Goal: Information Seeking & Learning: Compare options

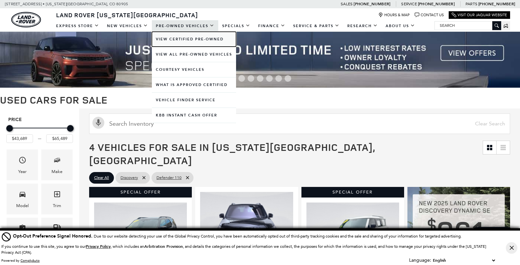
click at [178, 39] on link "View Certified Pre-Owned" at bounding box center [194, 39] width 84 height 15
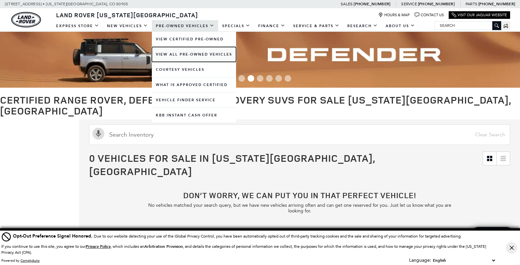
click at [175, 56] on link "View All Pre-Owned Vehicles" at bounding box center [194, 54] width 84 height 15
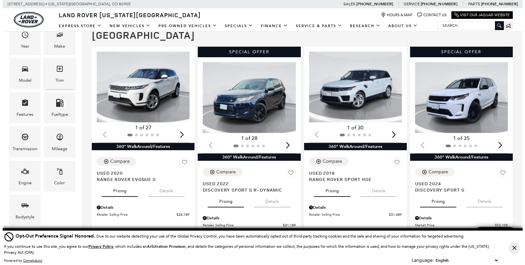
scroll to position [117, 0]
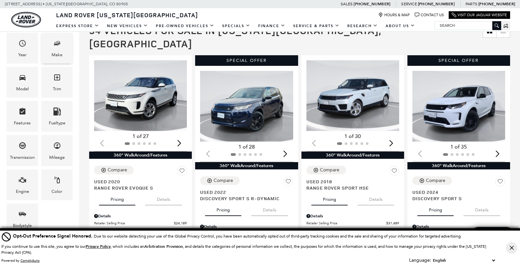
click at [55, 52] on div "Make" at bounding box center [57, 54] width 11 height 7
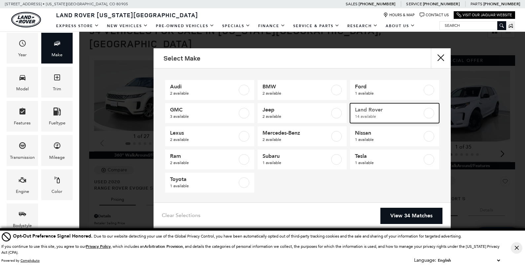
click at [424, 112] on label at bounding box center [429, 113] width 11 height 11
type input "$24,189"
checkbox input "true"
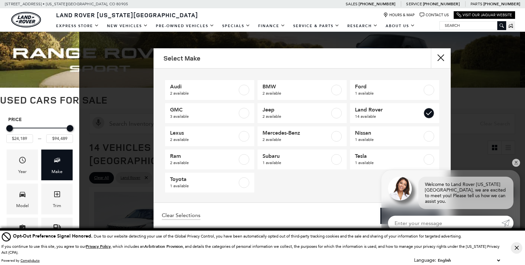
click at [403, 217] on input "Enter your message" at bounding box center [445, 222] width 114 height 15
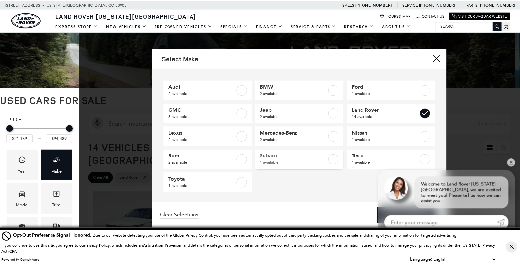
scroll to position [2, 0]
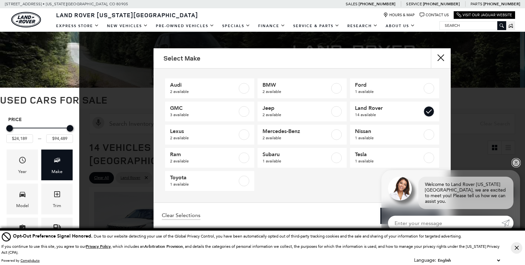
click at [518, 166] on link "✕" at bounding box center [516, 163] width 8 height 8
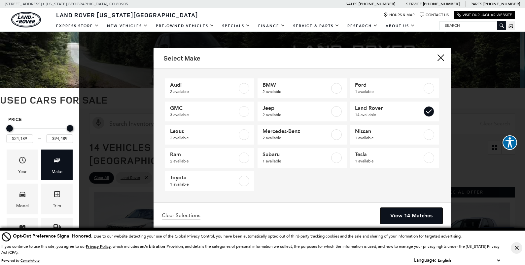
click at [389, 210] on link "View 14 Matches" at bounding box center [411, 215] width 62 height 16
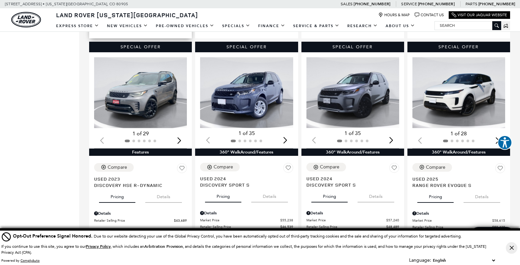
scroll to position [352, 0]
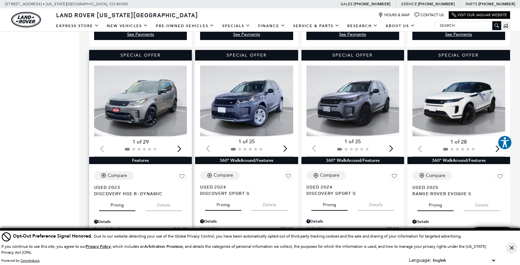
click at [144, 90] on img "1 / 2" at bounding box center [141, 100] width 94 height 71
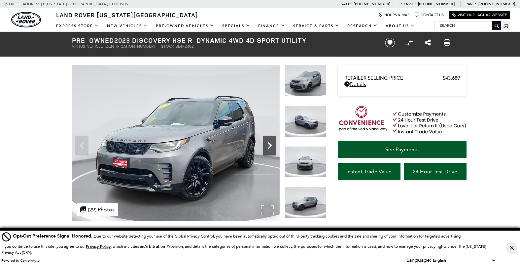
click at [269, 144] on icon "Next" at bounding box center [270, 145] width 4 height 7
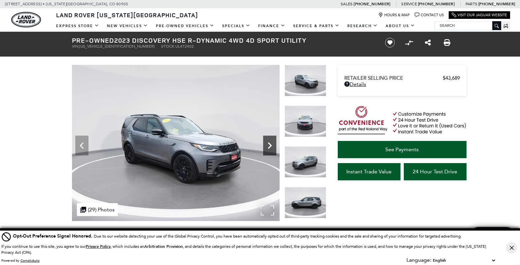
click at [270, 143] on icon "Next" at bounding box center [270, 145] width 4 height 7
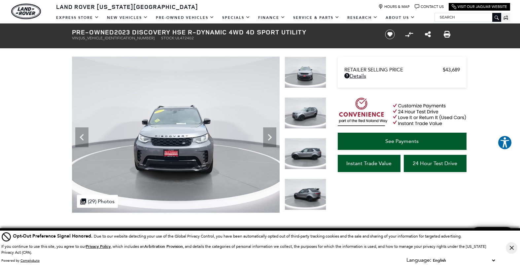
scroll to position [17, 0]
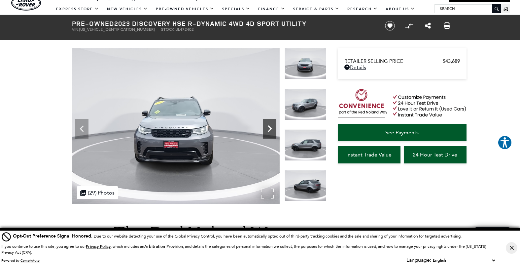
click at [270, 129] on icon "Next" at bounding box center [270, 128] width 4 height 7
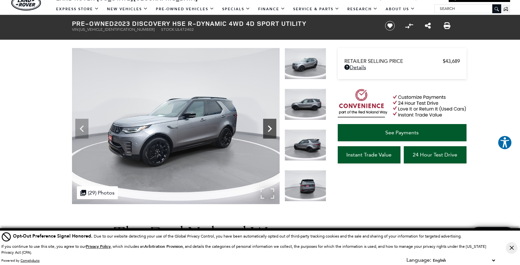
click at [270, 129] on icon "Next" at bounding box center [270, 128] width 4 height 7
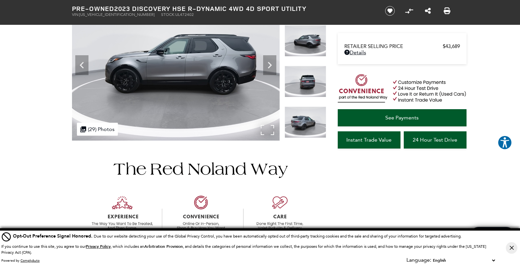
scroll to position [57, 0]
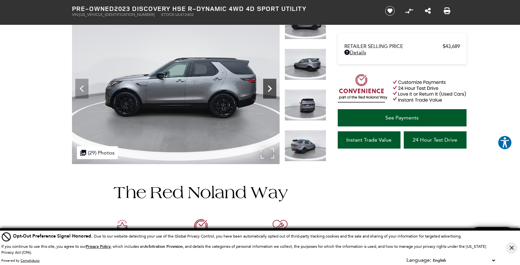
click at [268, 84] on icon "Next" at bounding box center [269, 88] width 13 height 13
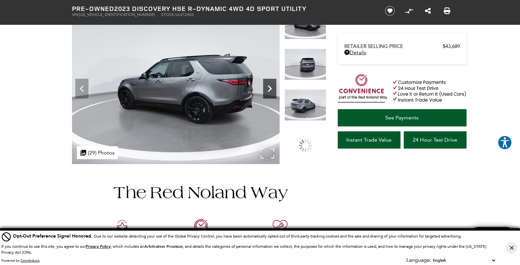
click at [268, 84] on icon "Next" at bounding box center [269, 88] width 13 height 13
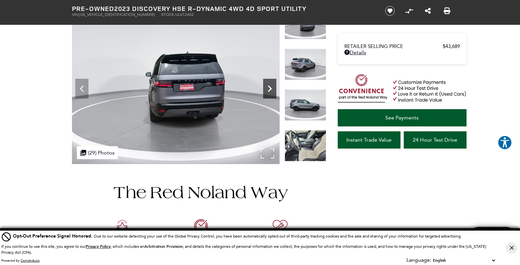
click at [268, 84] on icon "Next" at bounding box center [269, 88] width 13 height 13
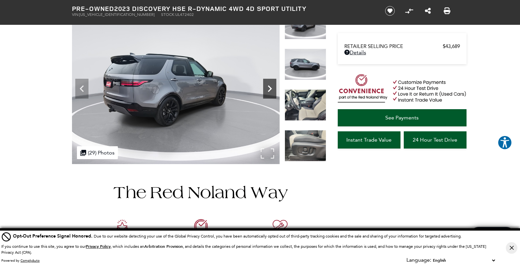
click at [268, 84] on icon "Next" at bounding box center [269, 88] width 13 height 13
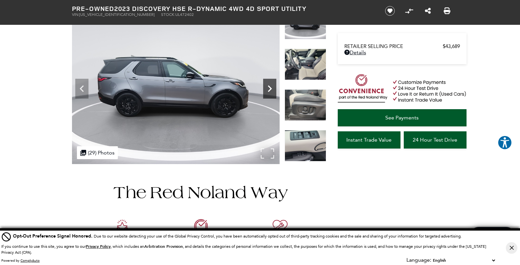
click at [268, 84] on icon "Next" at bounding box center [269, 88] width 13 height 13
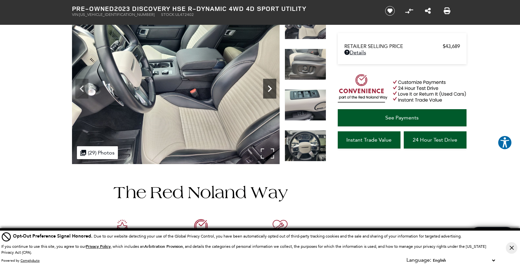
click at [268, 84] on icon "Next" at bounding box center [269, 88] width 13 height 13
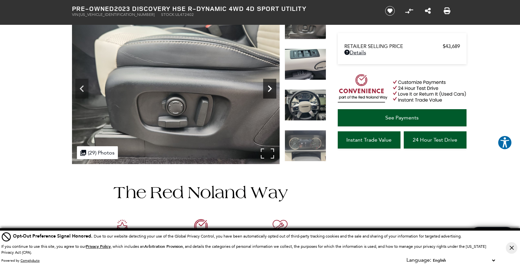
click at [268, 84] on icon "Next" at bounding box center [269, 88] width 13 height 13
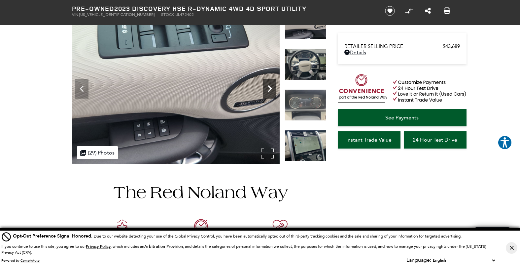
click at [268, 84] on icon "Next" at bounding box center [269, 88] width 13 height 13
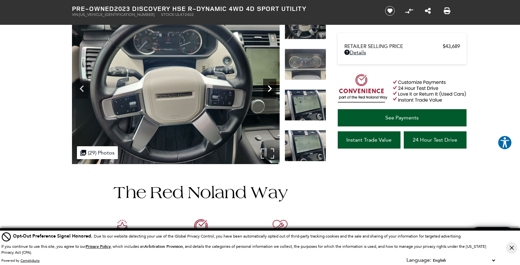
click at [268, 84] on icon "Next" at bounding box center [269, 88] width 13 height 13
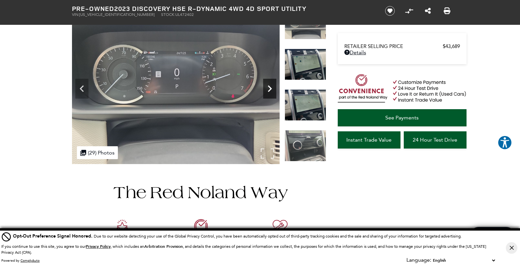
click at [268, 84] on icon "Next" at bounding box center [269, 88] width 13 height 13
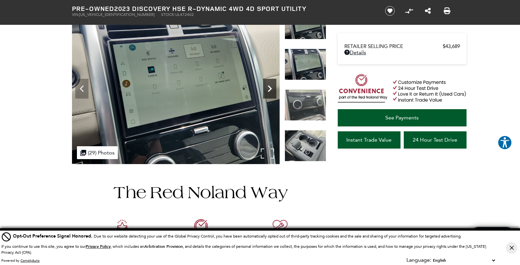
click at [268, 84] on icon "Next" at bounding box center [269, 88] width 13 height 13
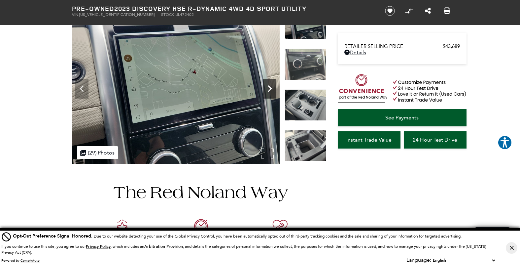
click at [268, 84] on icon "Next" at bounding box center [269, 88] width 13 height 13
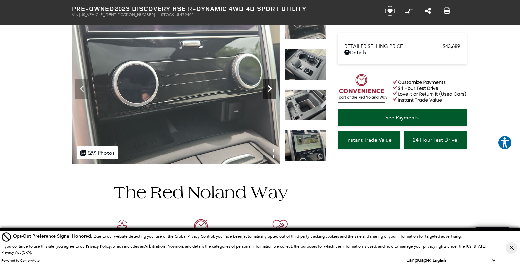
click at [268, 84] on icon "Next" at bounding box center [269, 88] width 13 height 13
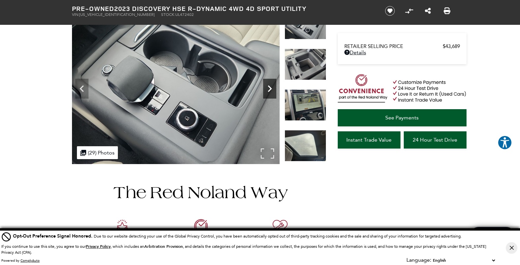
click at [268, 84] on icon "Next" at bounding box center [269, 88] width 13 height 13
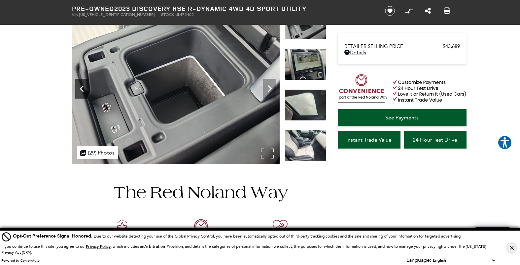
click at [81, 89] on icon "Previous" at bounding box center [82, 88] width 4 height 7
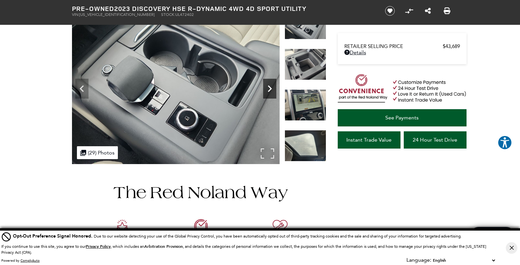
click at [270, 87] on icon "Next" at bounding box center [269, 88] width 13 height 13
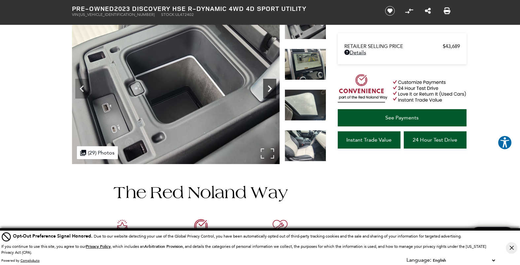
click at [270, 87] on icon "Next" at bounding box center [269, 88] width 13 height 13
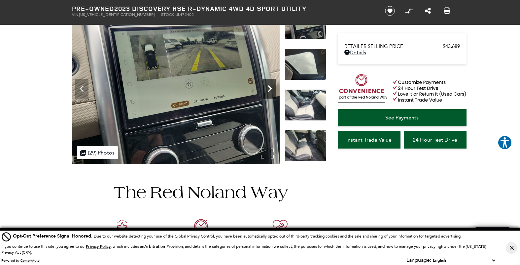
click at [270, 87] on icon "Next" at bounding box center [269, 88] width 13 height 13
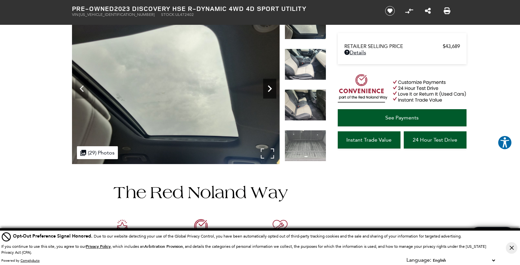
click at [270, 87] on icon "Next" at bounding box center [269, 88] width 13 height 13
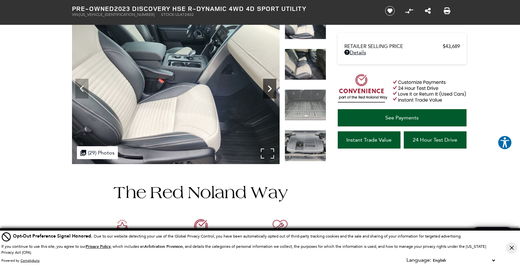
click at [270, 87] on icon "Next" at bounding box center [269, 88] width 13 height 13
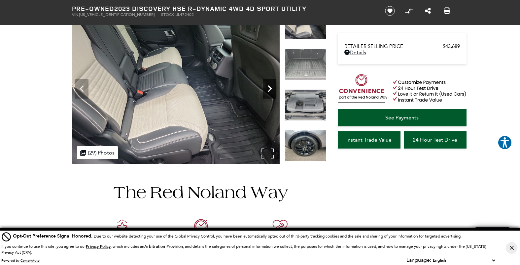
click at [270, 87] on icon "Next" at bounding box center [270, 88] width 4 height 7
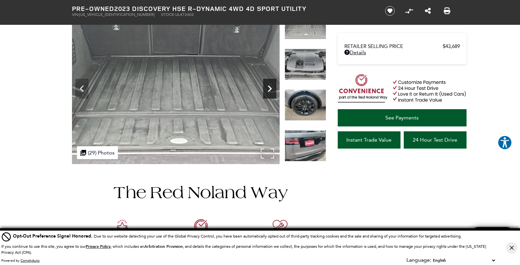
click at [270, 88] on icon "Next" at bounding box center [270, 88] width 4 height 7
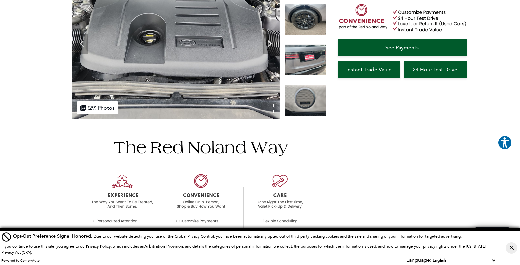
scroll to position [0, 0]
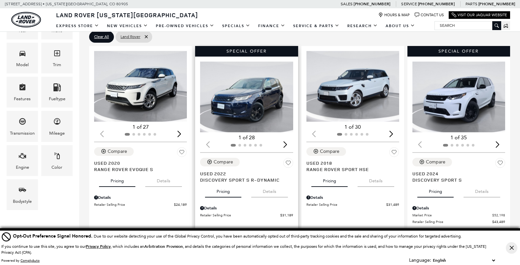
scroll to position [145, 0]
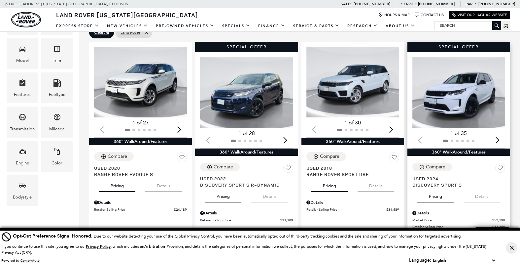
drag, startPoint x: 513, startPoint y: 247, endPoint x: 469, endPoint y: 226, distance: 48.3
click at [513, 247] on icon "Close Button" at bounding box center [512, 247] width 4 height 4
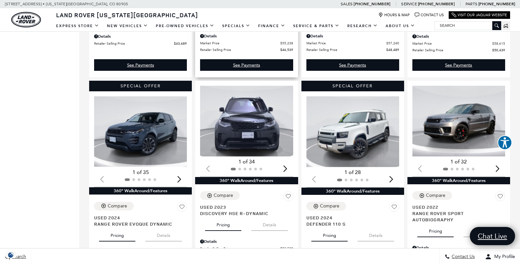
scroll to position [529, 0]
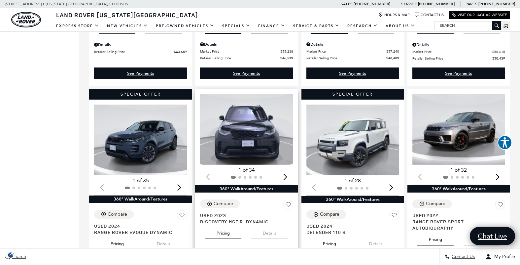
click at [272, 126] on img "1 / 2" at bounding box center [247, 129] width 94 height 71
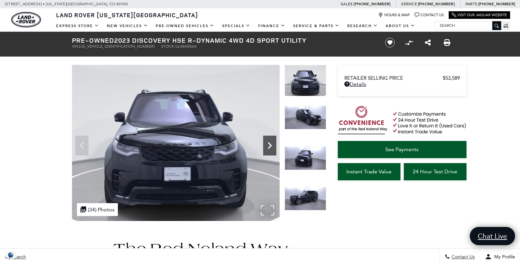
click at [269, 142] on icon "Next" at bounding box center [269, 145] width 13 height 13
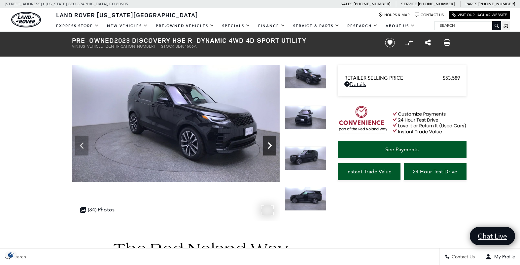
click at [269, 142] on icon "Next" at bounding box center [269, 145] width 13 height 13
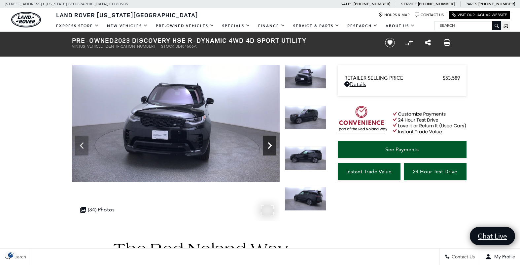
click at [269, 142] on icon "Next" at bounding box center [269, 145] width 13 height 13
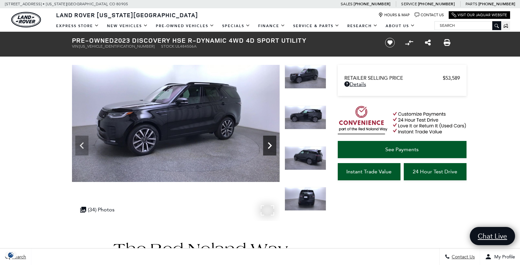
click at [269, 142] on icon "Next" at bounding box center [269, 145] width 13 height 13
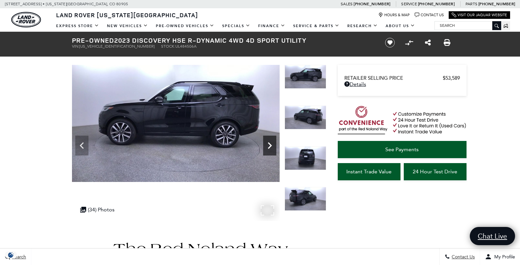
click at [269, 142] on icon "Next" at bounding box center [269, 145] width 13 height 13
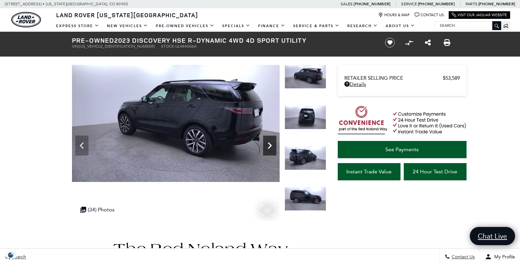
click at [269, 142] on icon "Next" at bounding box center [269, 145] width 13 height 13
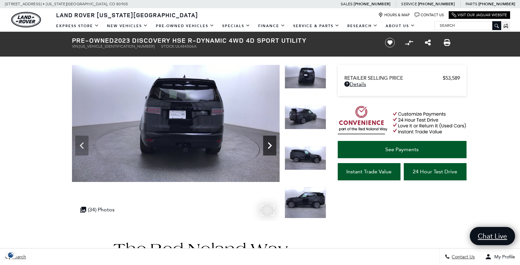
click at [269, 142] on icon "Next" at bounding box center [269, 145] width 13 height 13
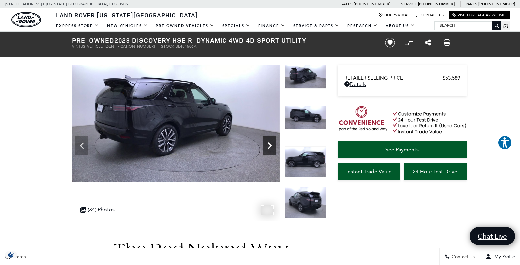
click at [272, 143] on icon "Next" at bounding box center [269, 145] width 13 height 13
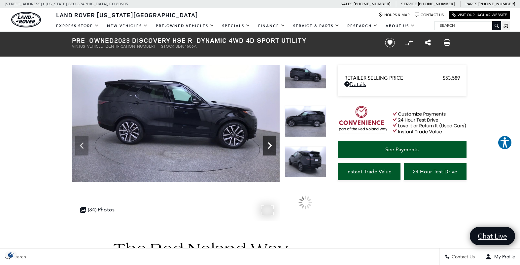
click at [272, 143] on icon "Next" at bounding box center [269, 145] width 13 height 13
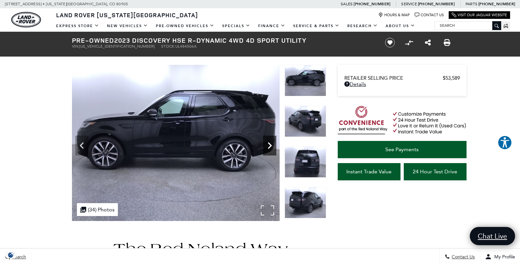
click at [271, 142] on icon "Next" at bounding box center [269, 145] width 13 height 13
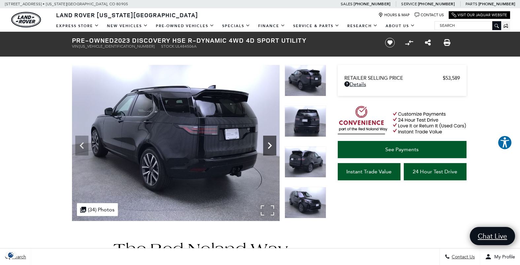
click at [271, 142] on icon "Next" at bounding box center [269, 145] width 13 height 13
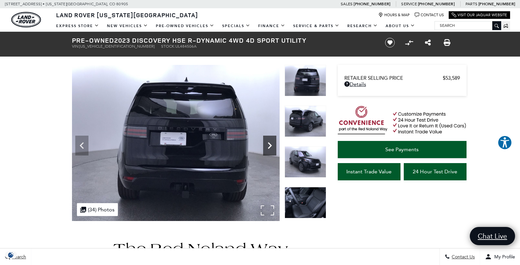
click at [271, 142] on icon "Next" at bounding box center [269, 145] width 13 height 13
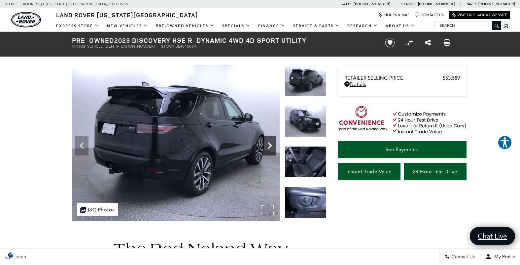
click at [271, 142] on icon "Next" at bounding box center [269, 145] width 13 height 13
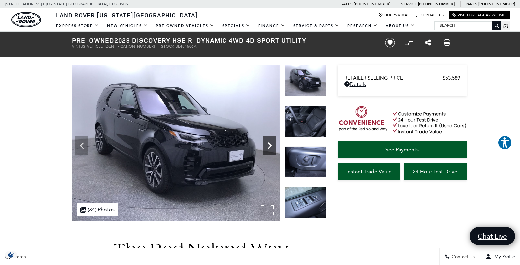
click at [268, 142] on icon "Next" at bounding box center [270, 145] width 4 height 7
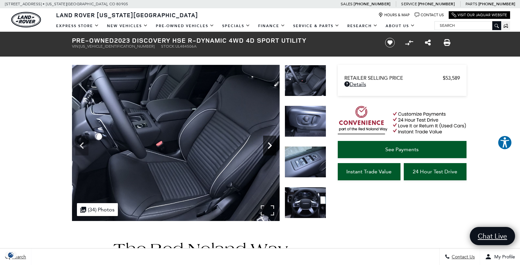
click at [268, 142] on icon "Next" at bounding box center [270, 145] width 4 height 7
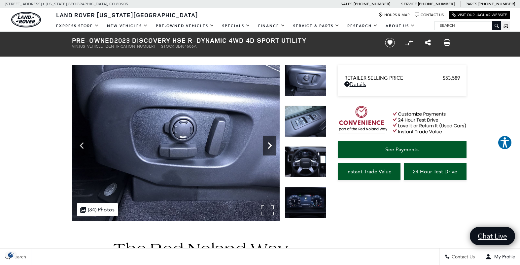
click at [268, 142] on icon "Next" at bounding box center [270, 145] width 4 height 7
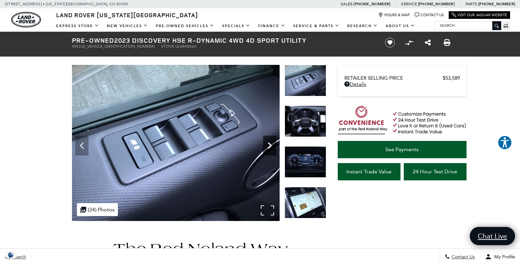
click at [268, 142] on icon "Next" at bounding box center [270, 145] width 4 height 7
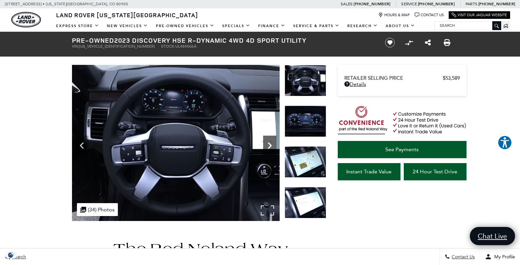
click at [268, 142] on icon "Next" at bounding box center [270, 145] width 4 height 7
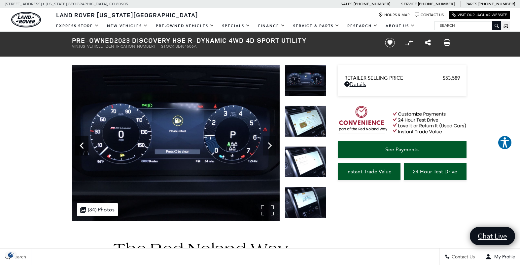
click at [82, 146] on icon "Previous" at bounding box center [81, 145] width 13 height 13
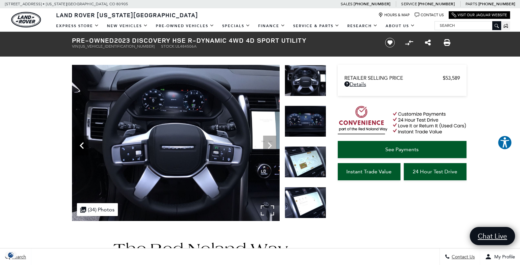
click at [82, 146] on icon "Previous" at bounding box center [81, 145] width 13 height 13
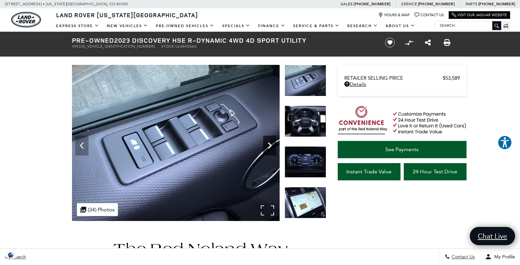
click at [269, 144] on icon "Next" at bounding box center [269, 145] width 13 height 13
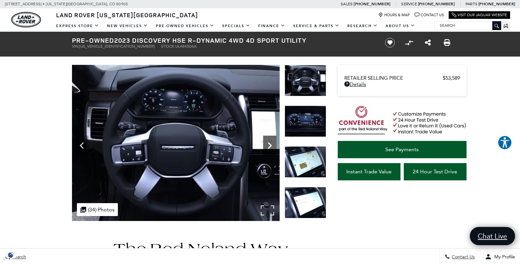
click at [269, 144] on icon "Next" at bounding box center [269, 145] width 13 height 13
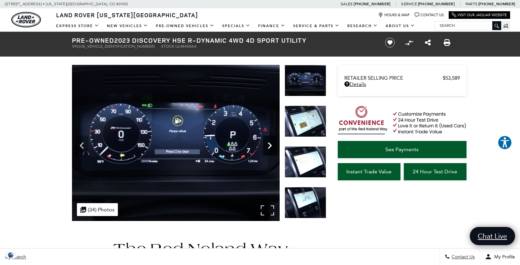
click at [269, 144] on icon "Next" at bounding box center [269, 145] width 13 height 13
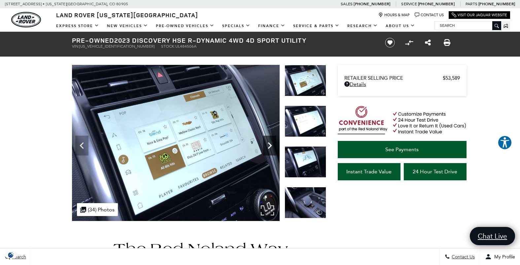
click at [269, 144] on icon "Next" at bounding box center [269, 145] width 13 height 13
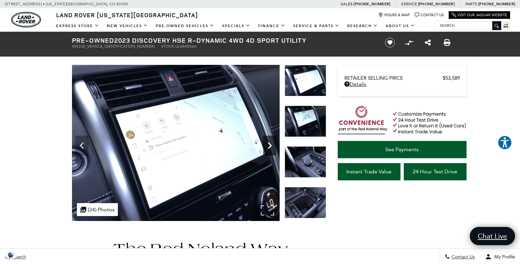
click at [269, 144] on icon "Next" at bounding box center [269, 145] width 13 height 13
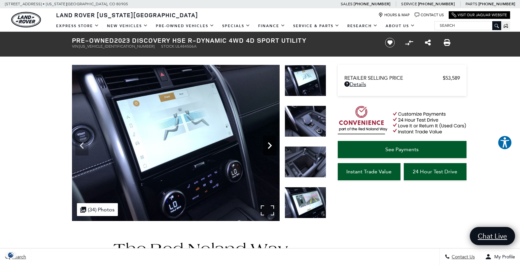
click at [269, 144] on icon "Next" at bounding box center [269, 145] width 13 height 13
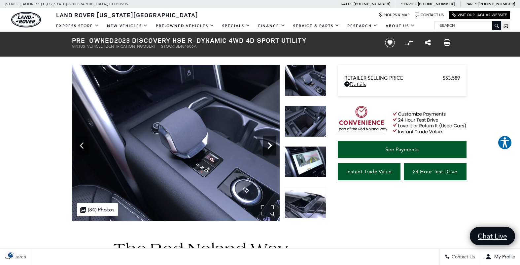
click at [269, 144] on icon "Next" at bounding box center [269, 145] width 13 height 13
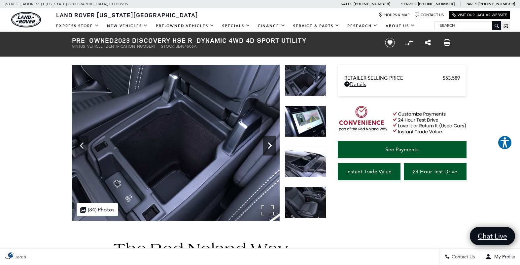
click at [269, 144] on icon "Next" at bounding box center [269, 145] width 13 height 13
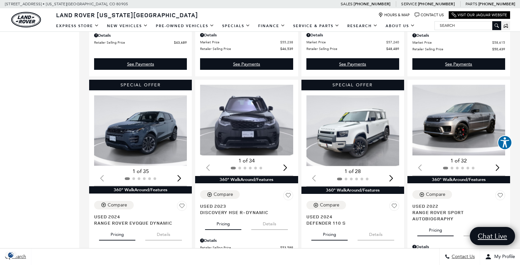
scroll to position [542, 0]
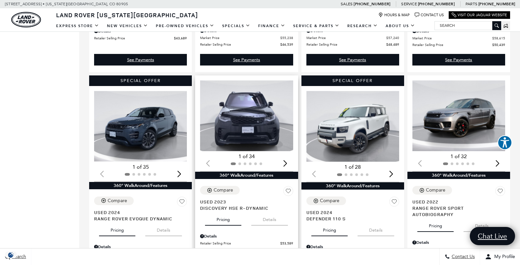
click at [253, 106] on img "1 / 2" at bounding box center [247, 115] width 94 height 71
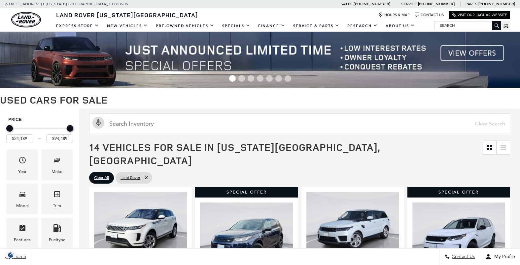
scroll to position [542, 0]
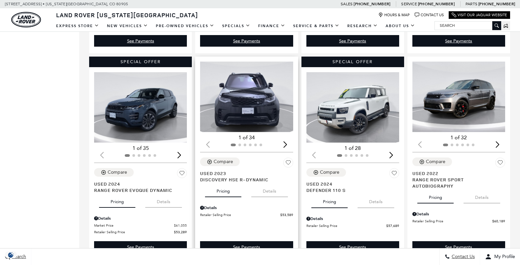
click at [260, 101] on img "1 / 2" at bounding box center [247, 96] width 94 height 71
